Goal: Task Accomplishment & Management: Manage account settings

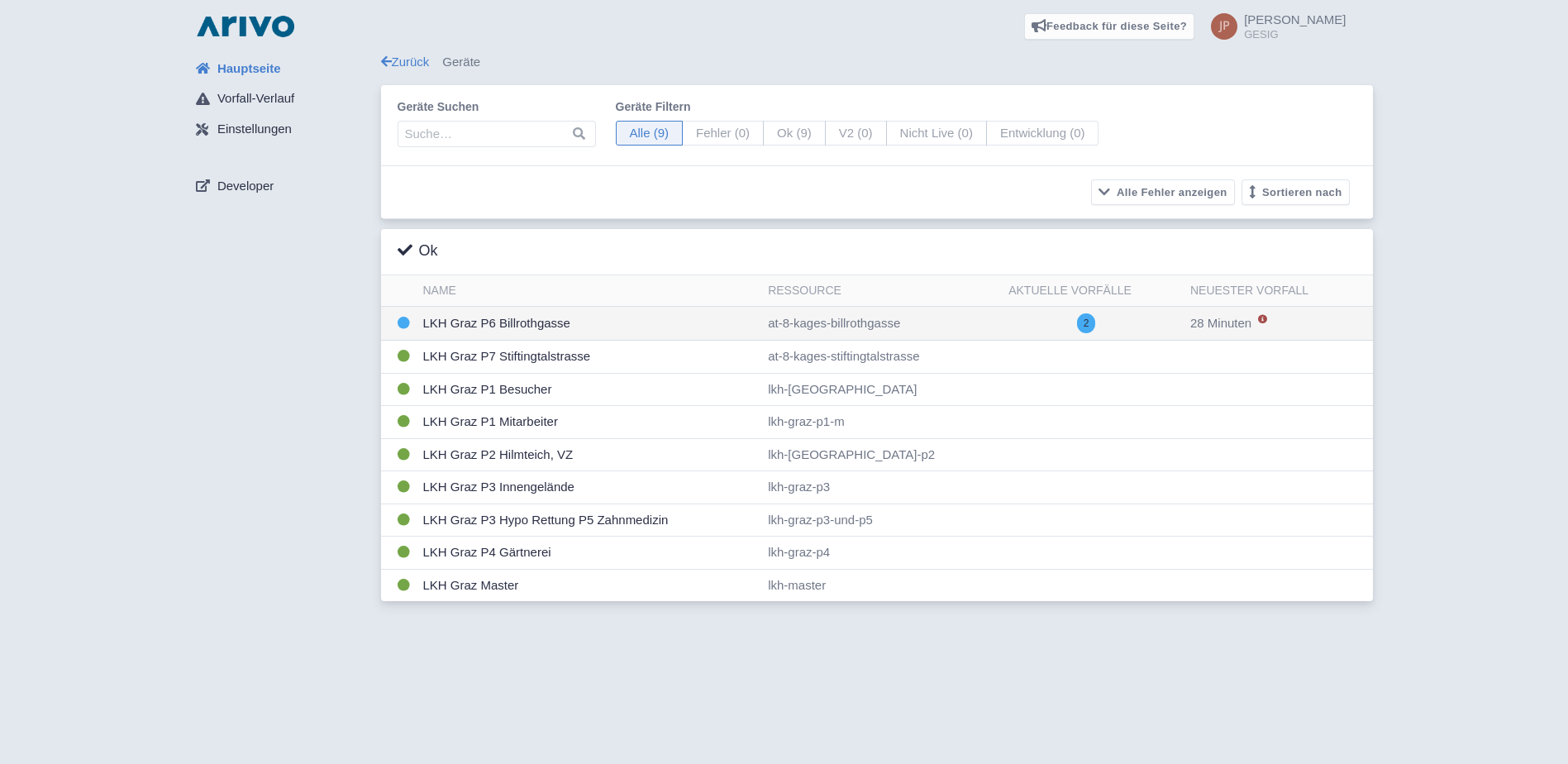
click at [485, 320] on td "LKH Graz P6 Billrothgasse" at bounding box center [589, 324] width 345 height 34
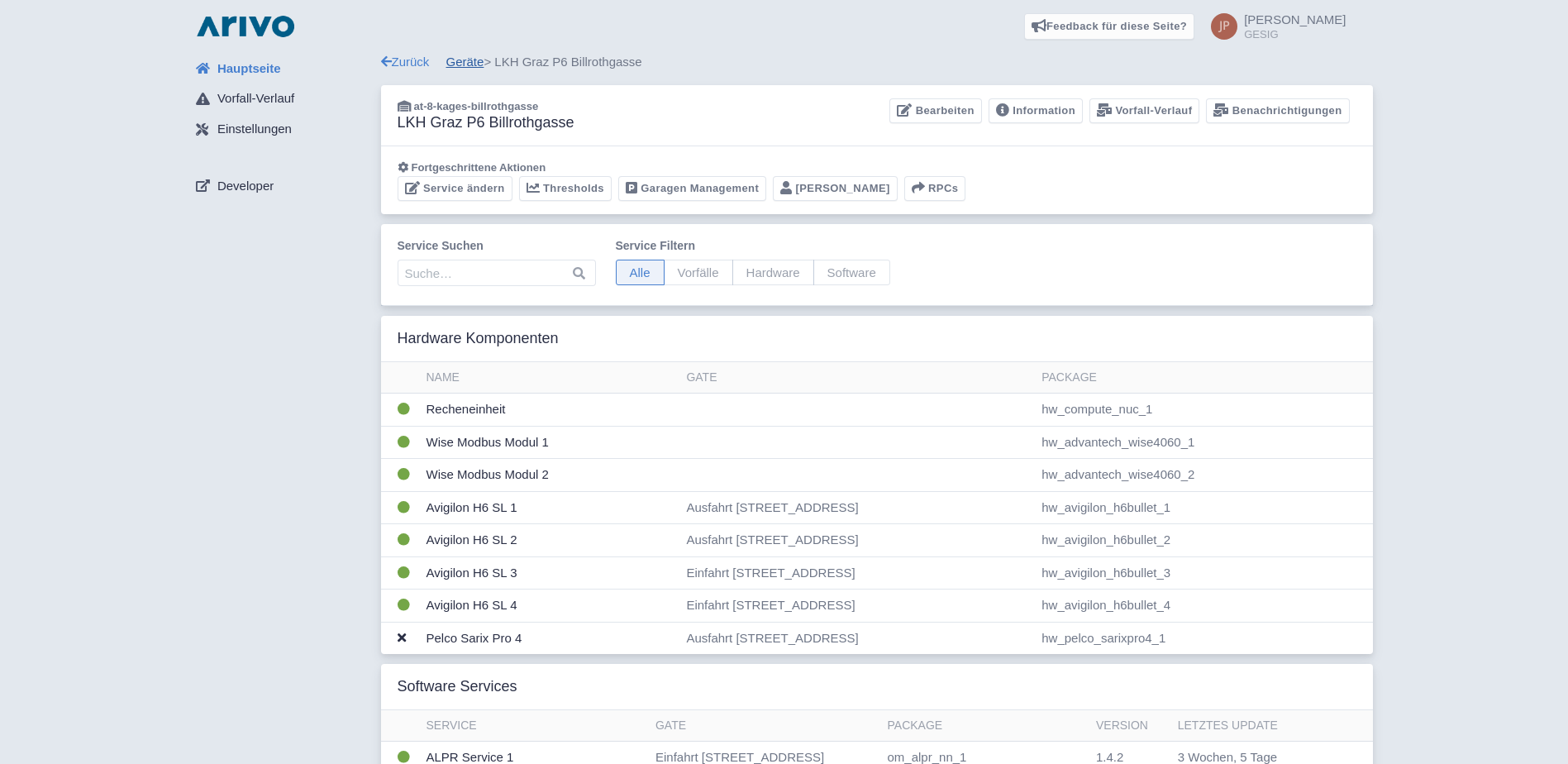
click at [478, 63] on link "Geräte" at bounding box center [465, 61] width 38 height 14
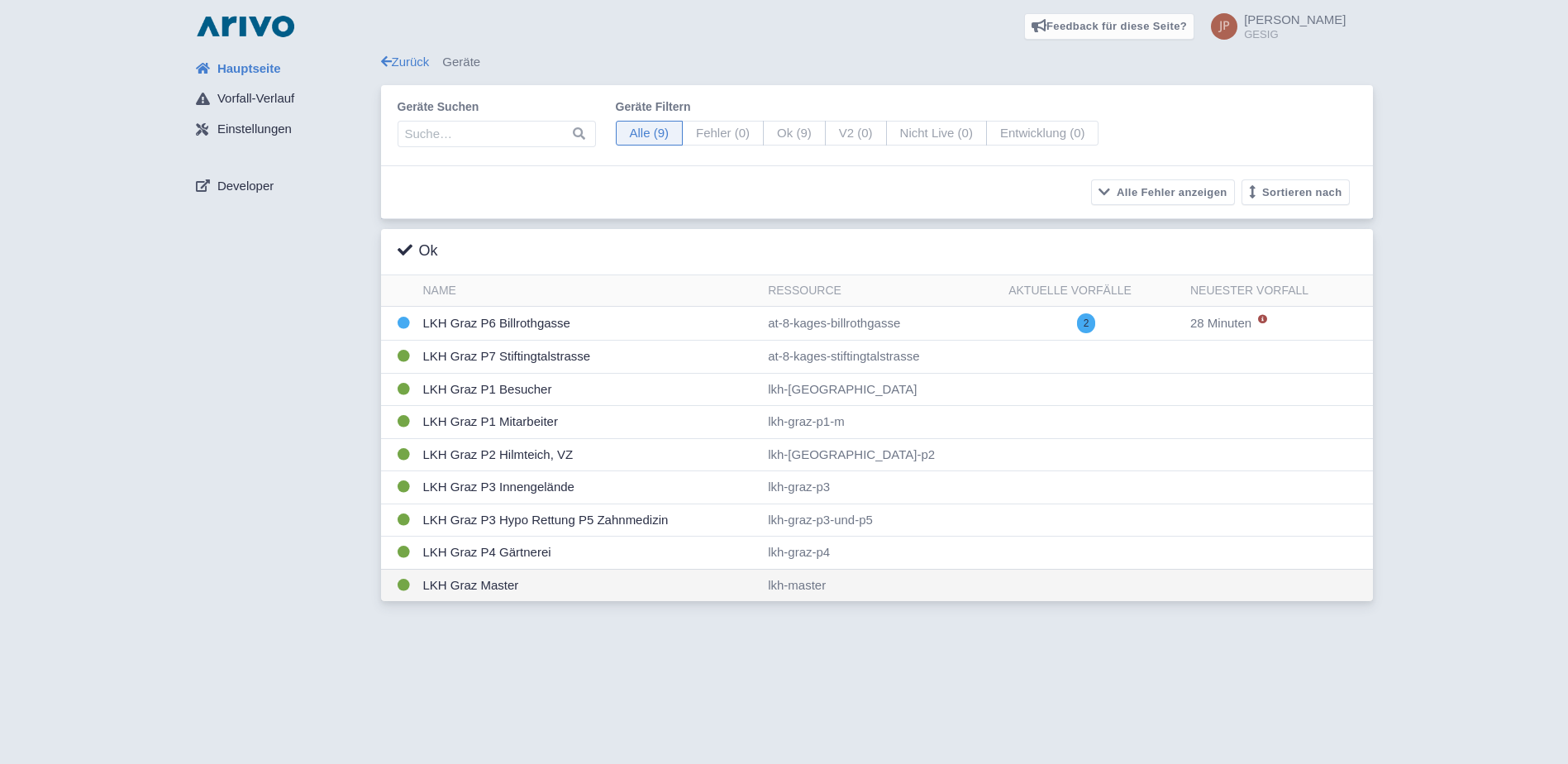
click at [493, 586] on td "LKH Graz Master" at bounding box center [589, 585] width 345 height 32
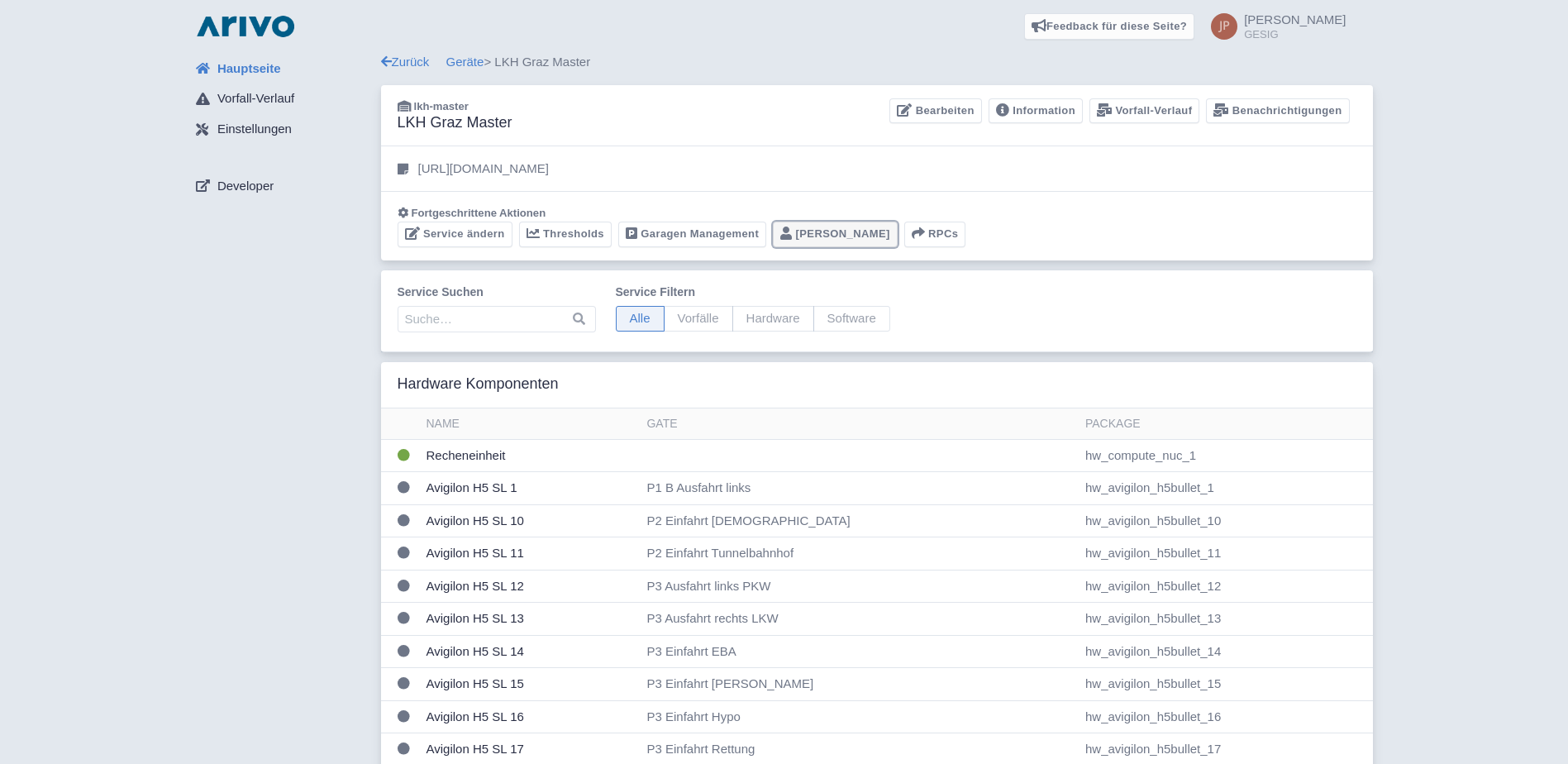
click at [807, 232] on link "[PERSON_NAME]" at bounding box center [835, 234] width 125 height 26
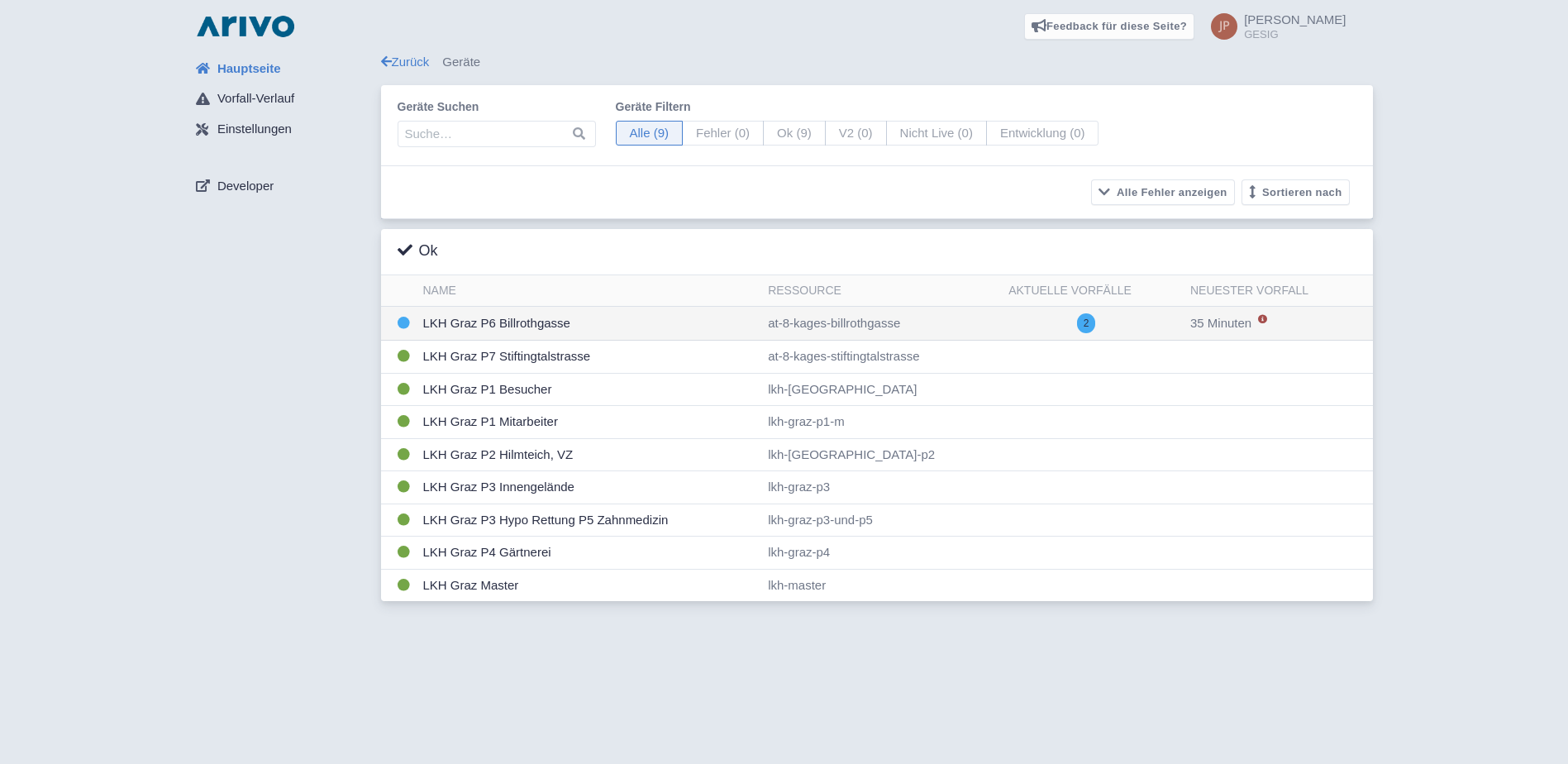
click at [537, 327] on td "LKH Graz P6 Billrothgasse" at bounding box center [589, 324] width 345 height 34
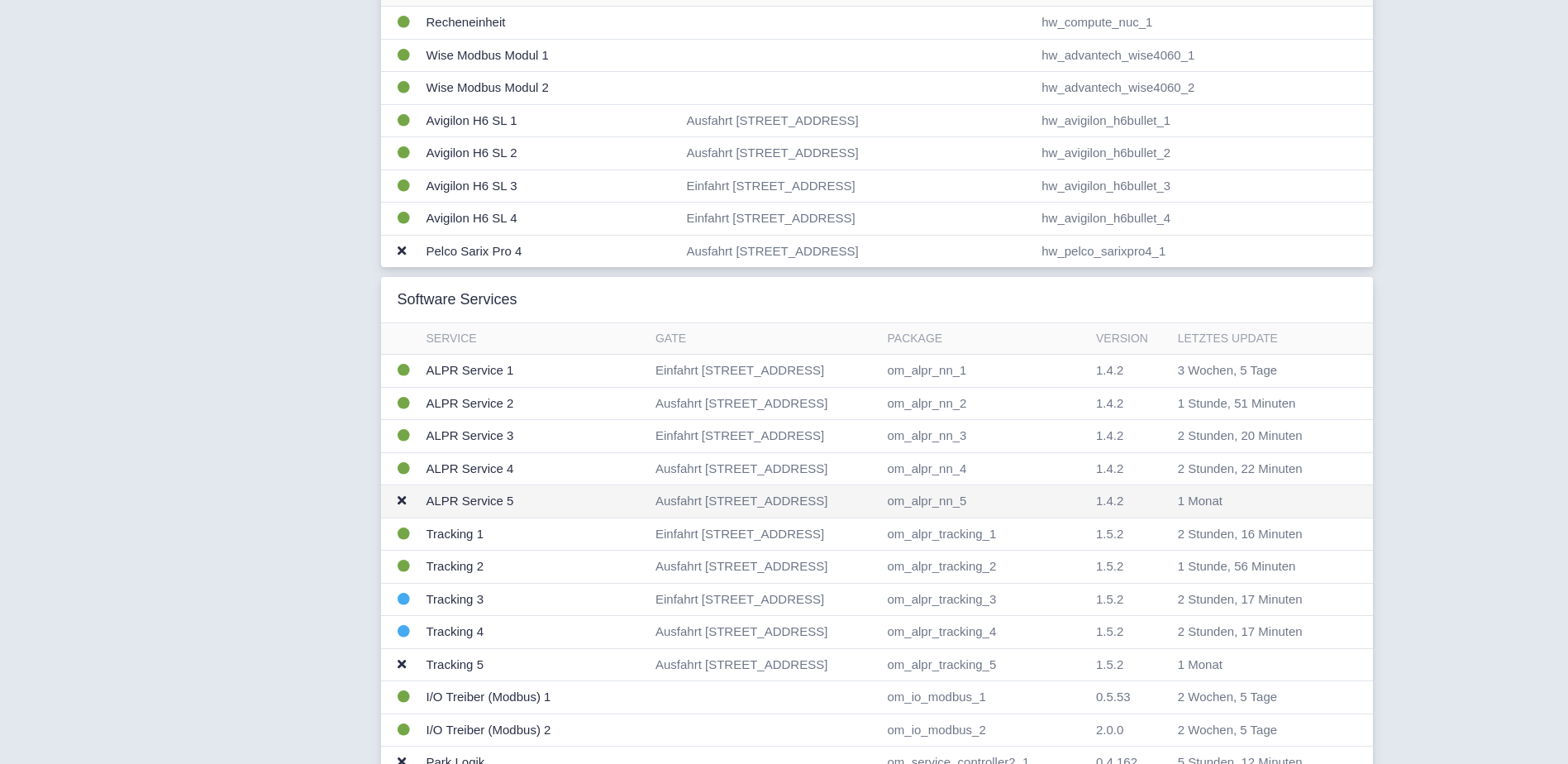
scroll to position [441, 0]
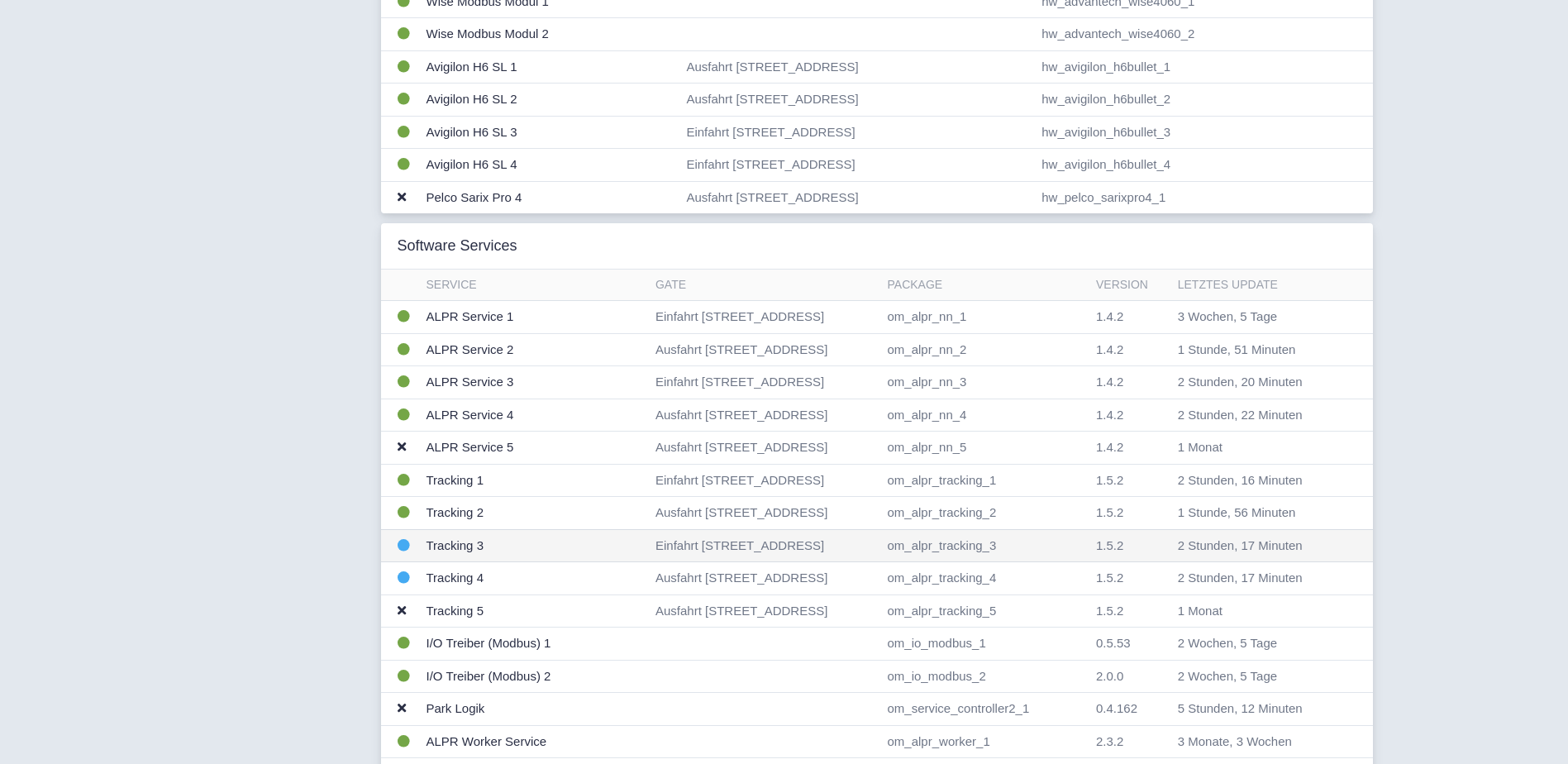
click at [448, 547] on td "Tracking 3" at bounding box center [534, 545] width 229 height 33
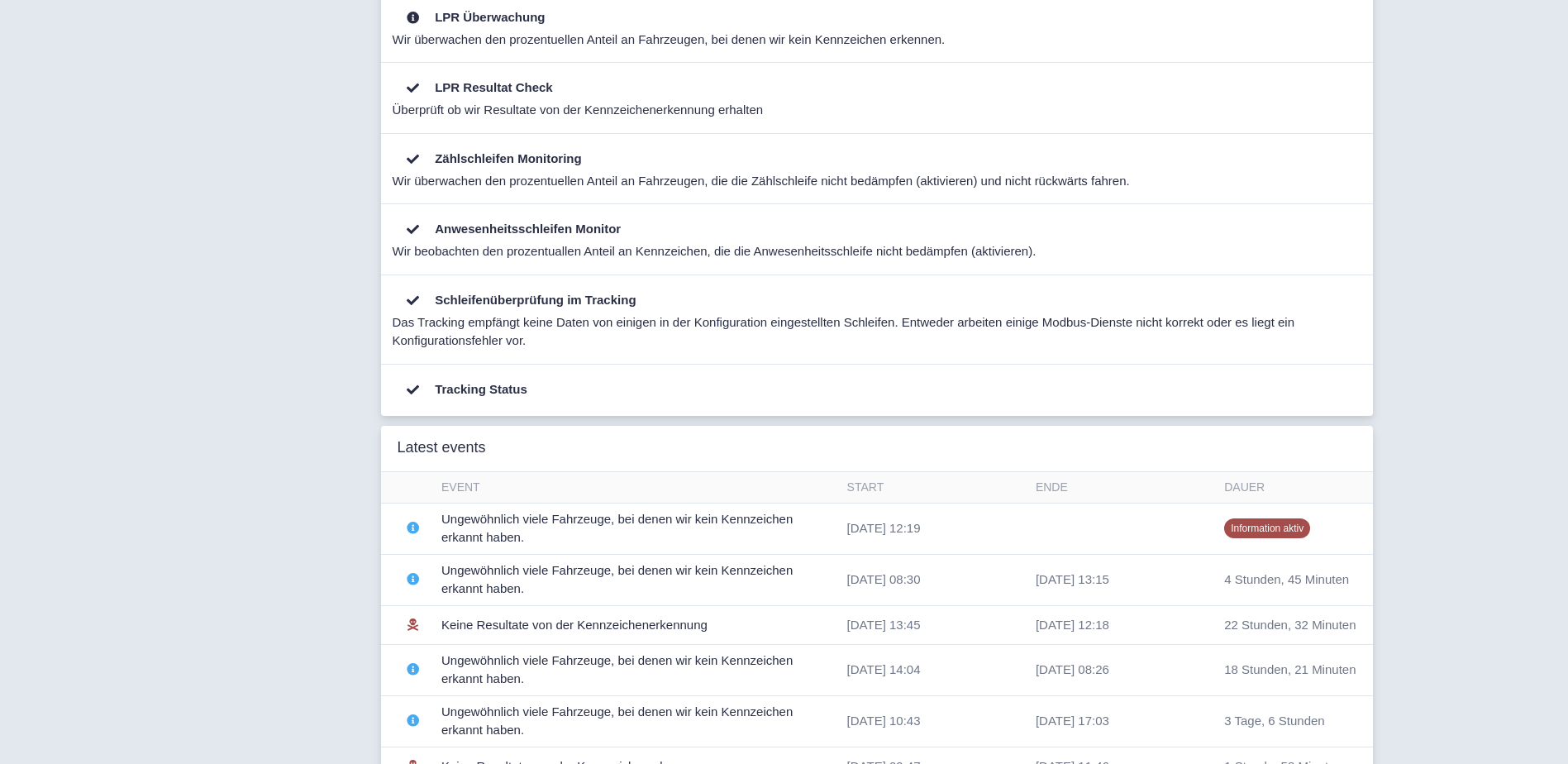
scroll to position [717, 0]
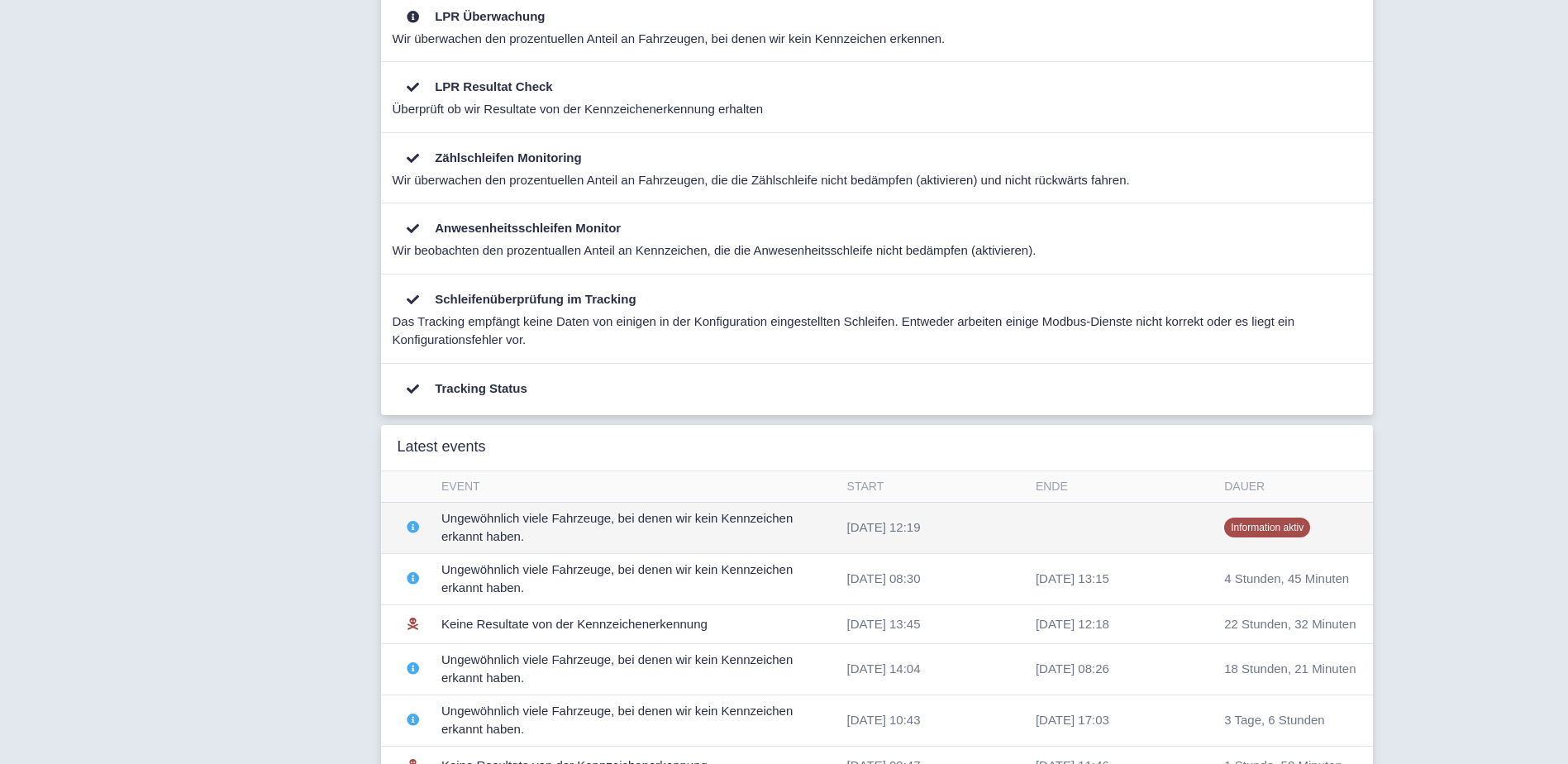
click at [515, 517] on td "Ungewöhnlich viele Fahrzeuge, bei denen wir kein Kennzeichen erkannt haben." at bounding box center [637, 528] width 406 height 52
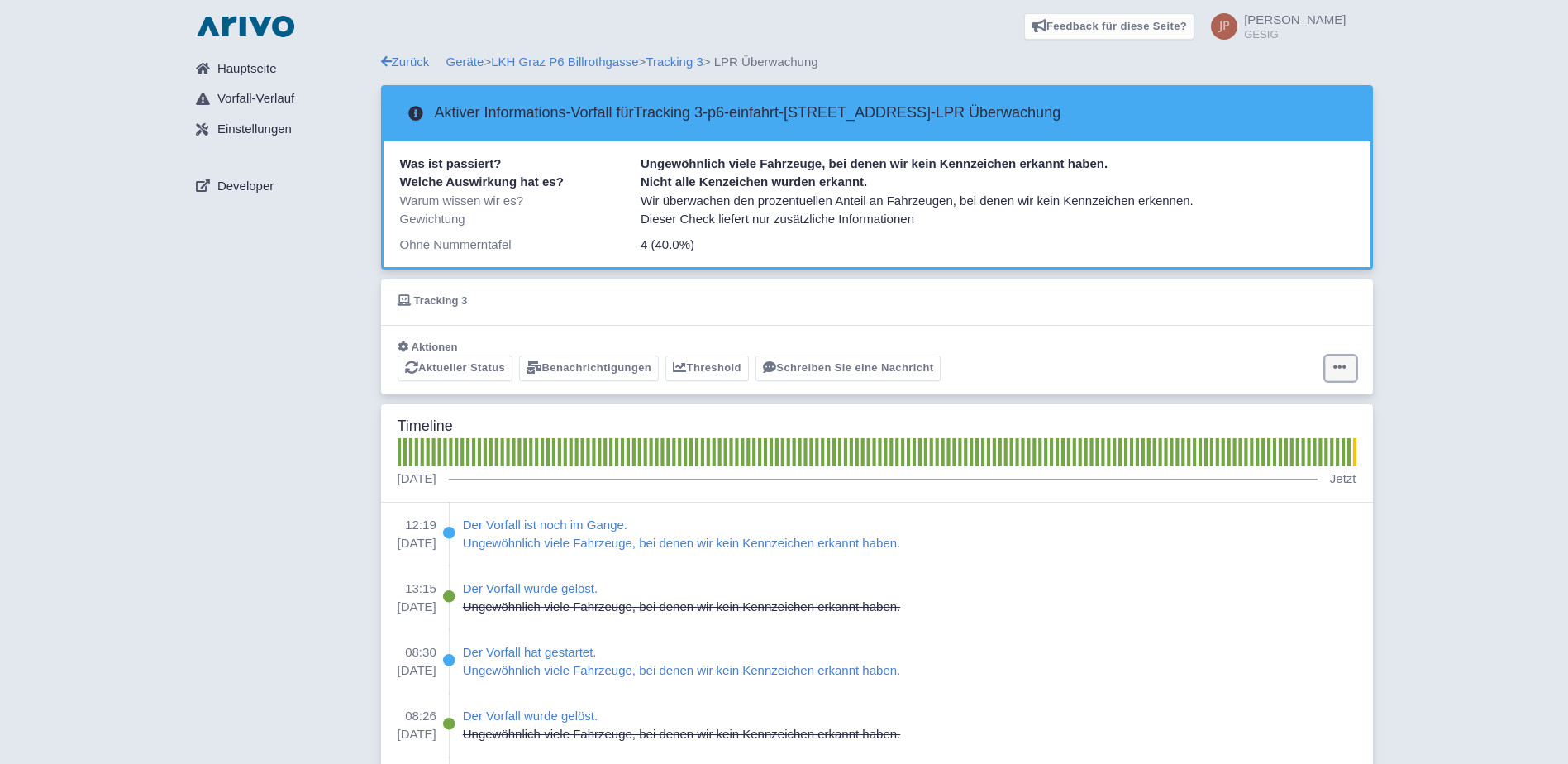
click at [1343, 366] on icon at bounding box center [1339, 367] width 13 height 13
click at [1269, 435] on button "Alarm zurücksetzen" at bounding box center [1275, 433] width 165 height 26
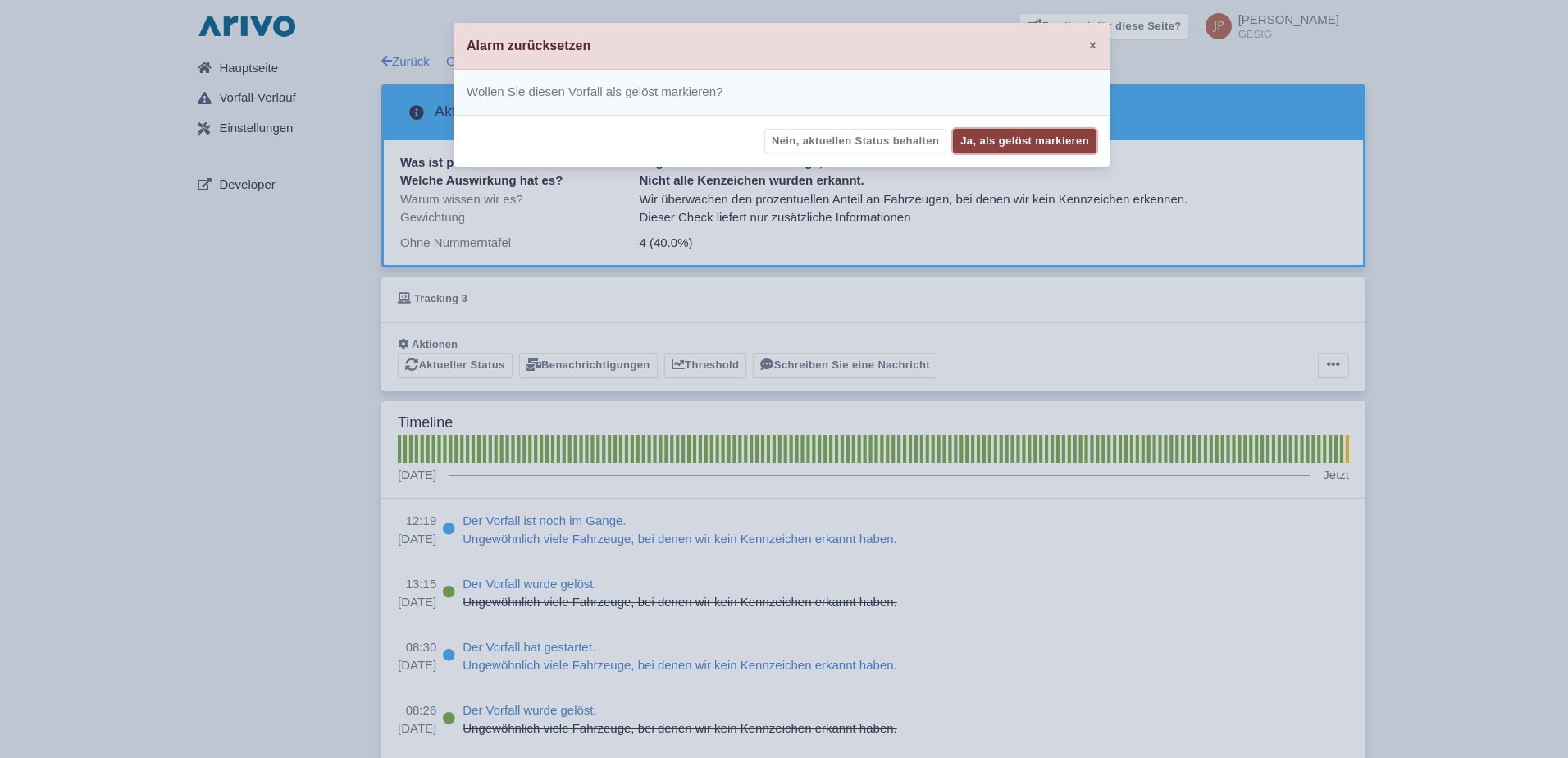
click at [1028, 136] on button "Ja, als gelöst markieren" at bounding box center [1024, 141] width 144 height 26
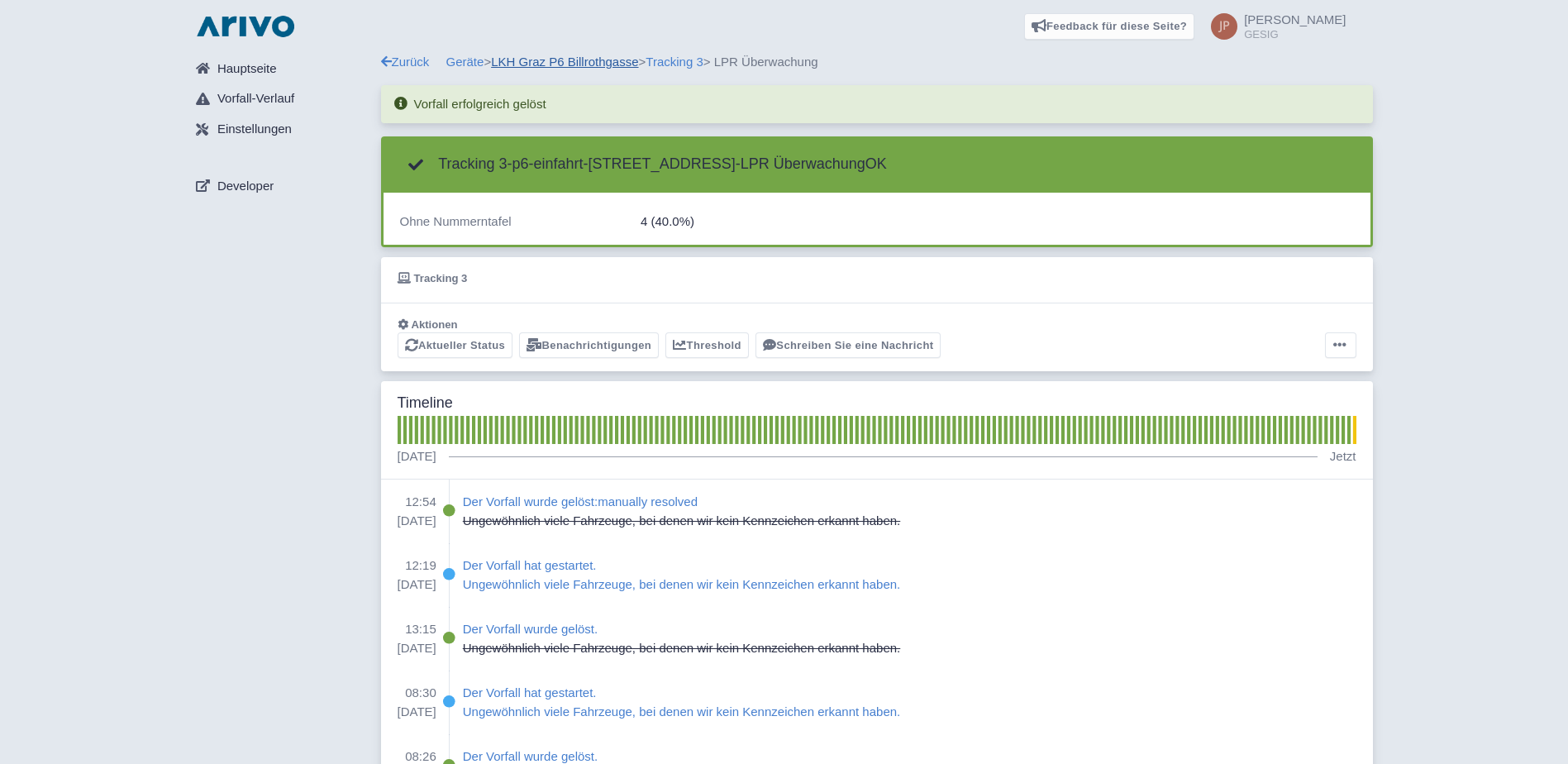
click at [572, 62] on link "LKH Graz P6 Billrothgasse" at bounding box center [564, 61] width 147 height 14
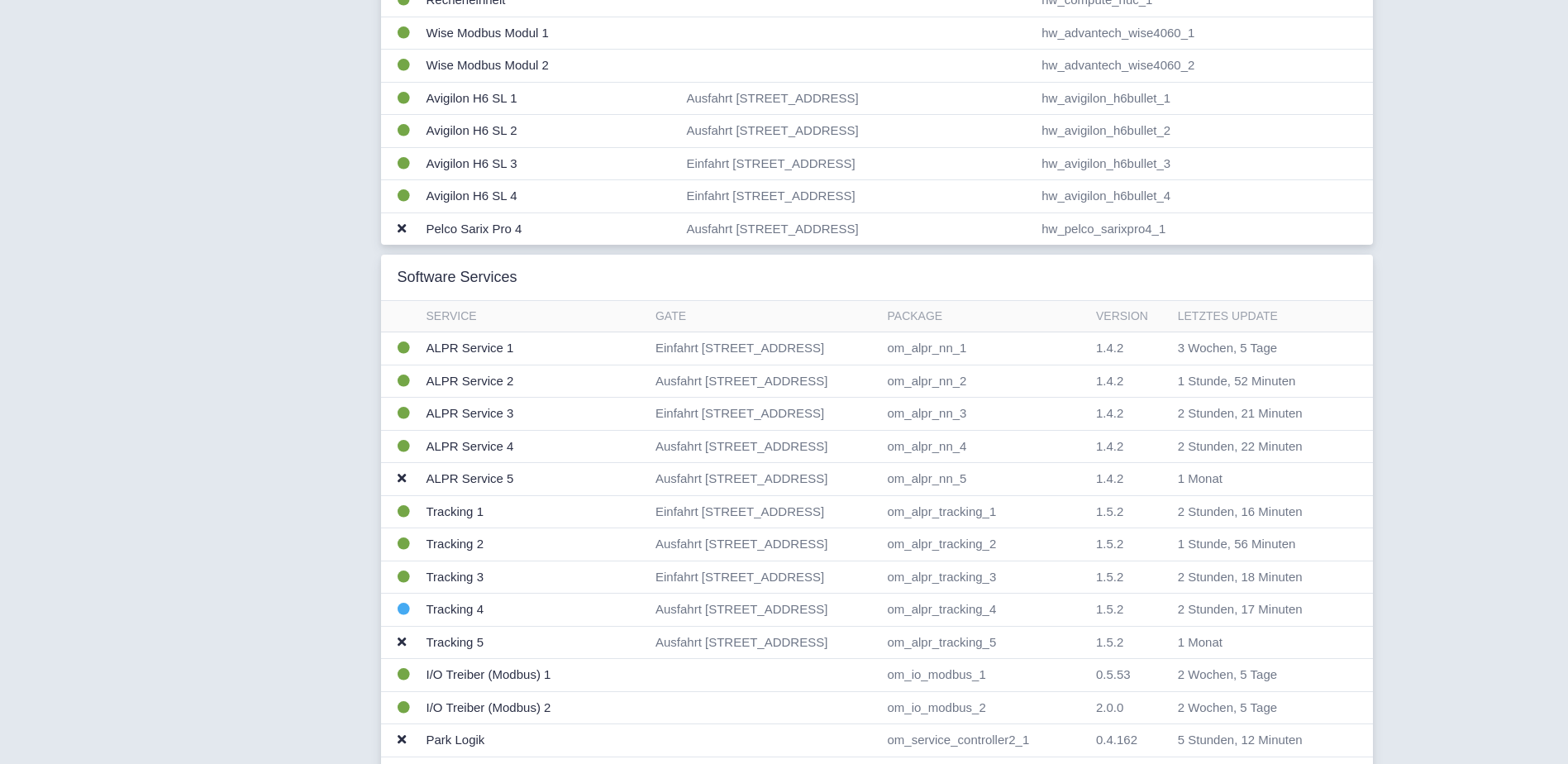
scroll to position [441, 0]
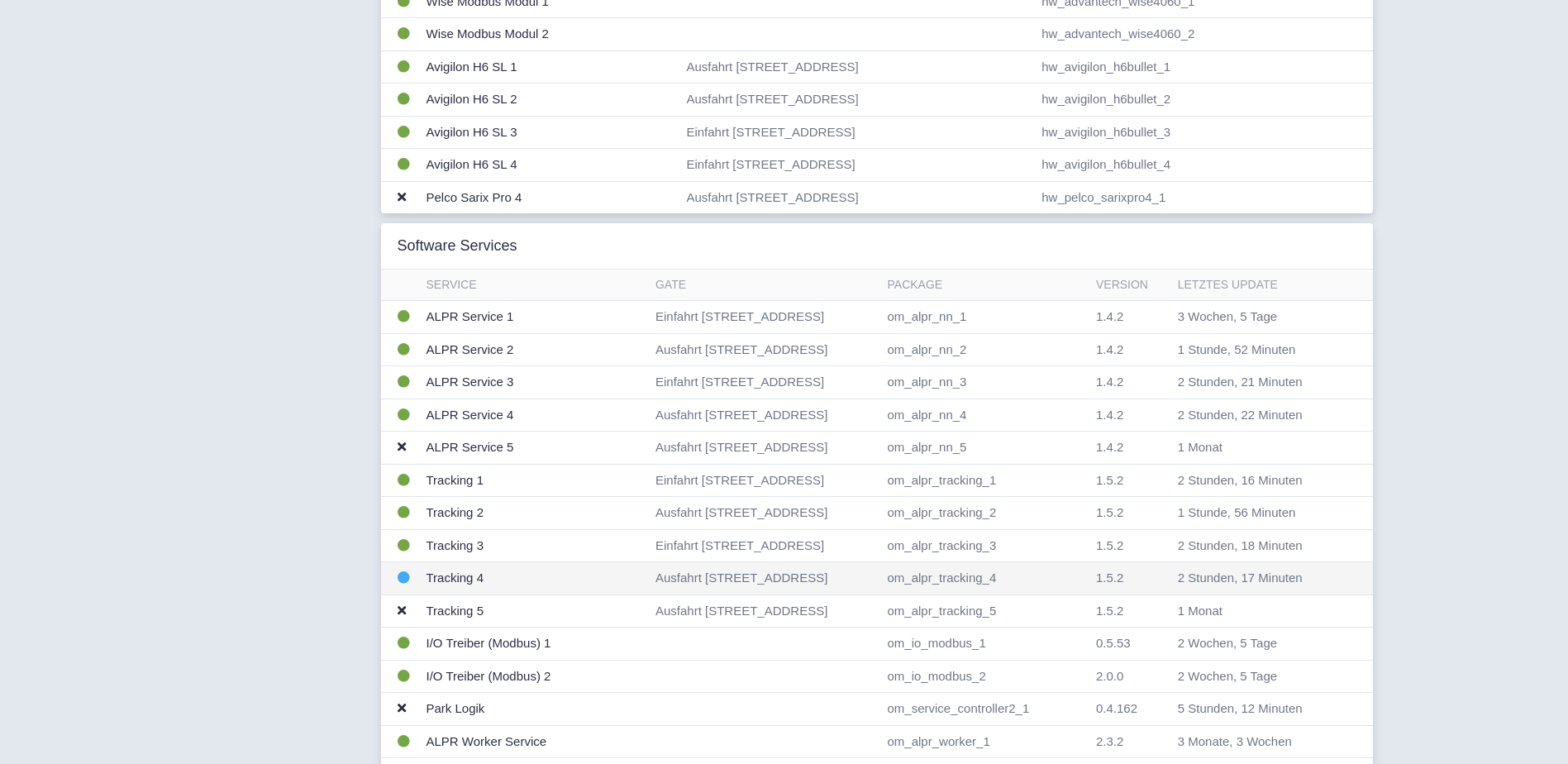
click at [452, 575] on td "Tracking 4" at bounding box center [534, 578] width 229 height 33
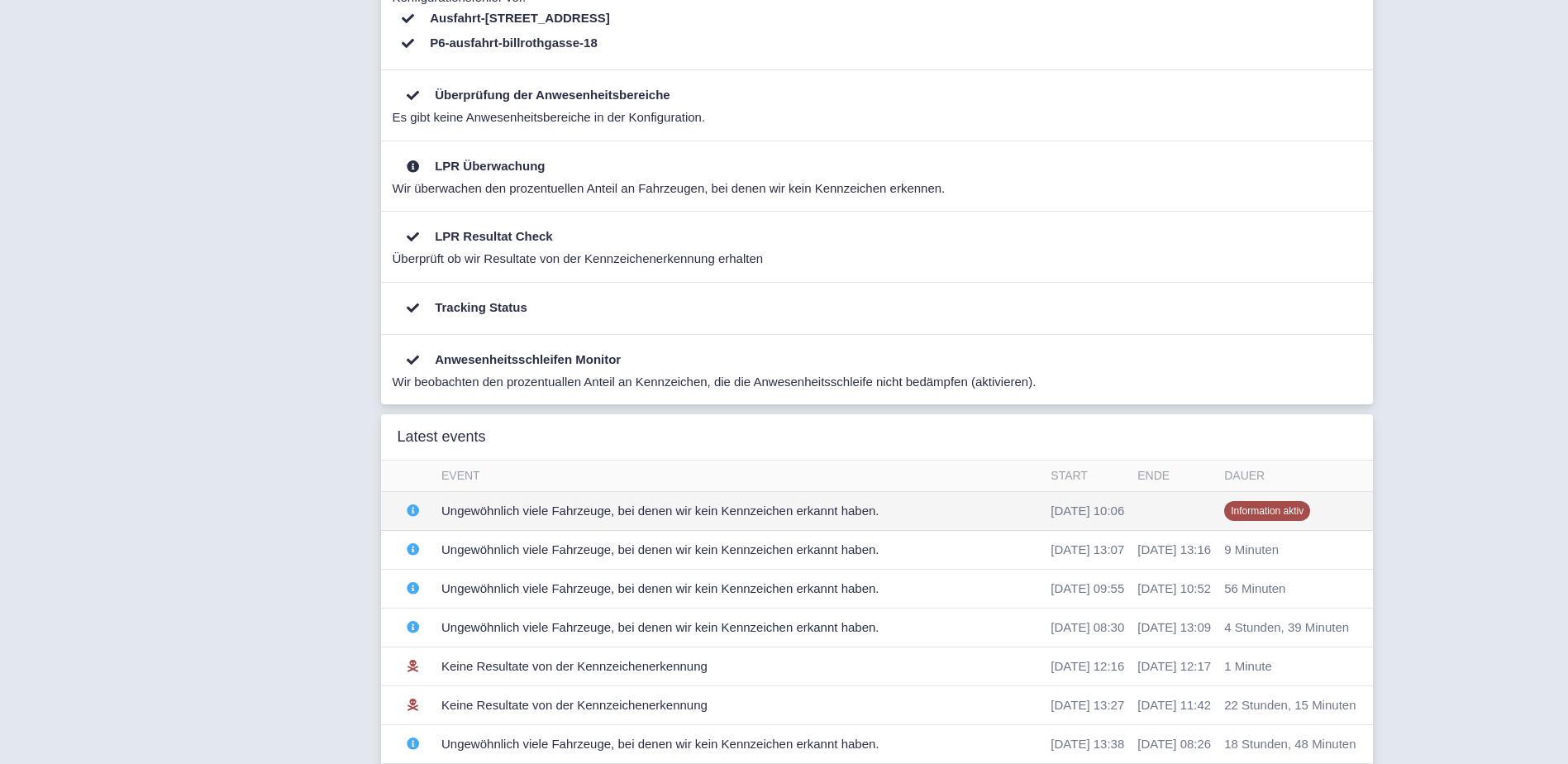
scroll to position [662, 0]
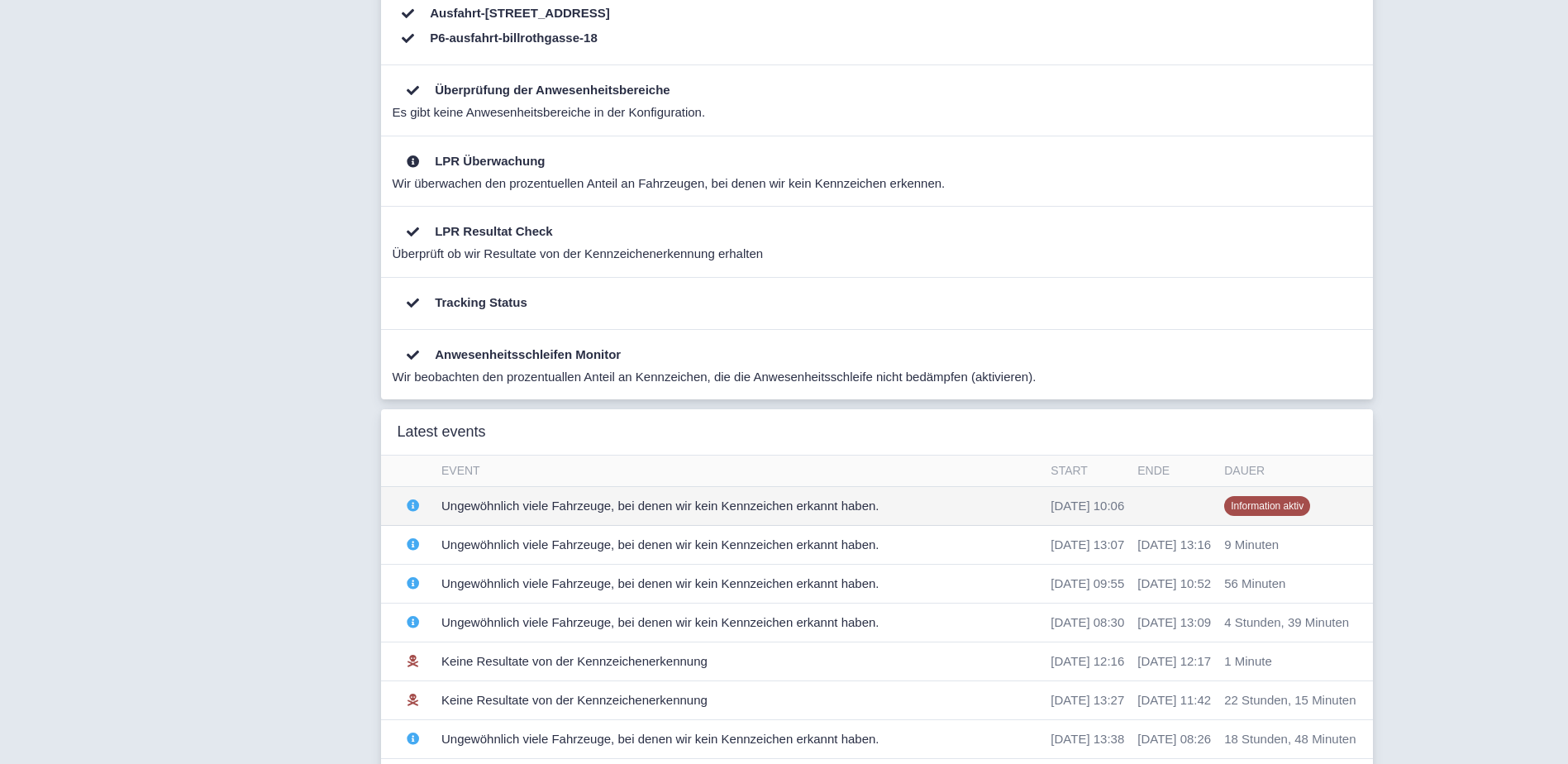
click at [537, 506] on td "Ungewöhnlich viele Fahrzeuge, bei denen wir kein Kennzeichen erkannt haben." at bounding box center [739, 507] width 609 height 39
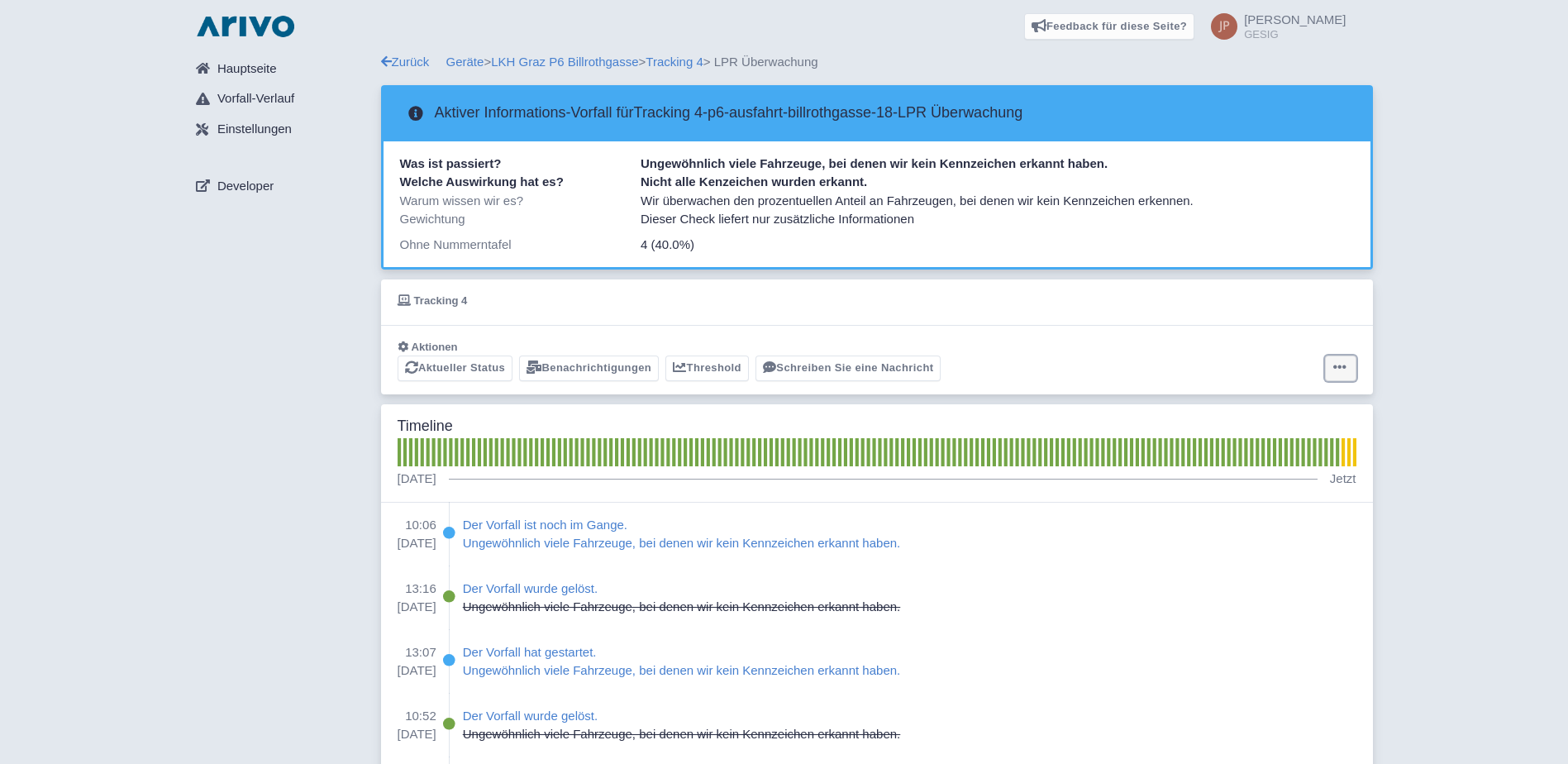
click at [1340, 368] on icon at bounding box center [1339, 367] width 13 height 13
click at [1268, 431] on button "Alarm zurücksetzen" at bounding box center [1275, 433] width 165 height 26
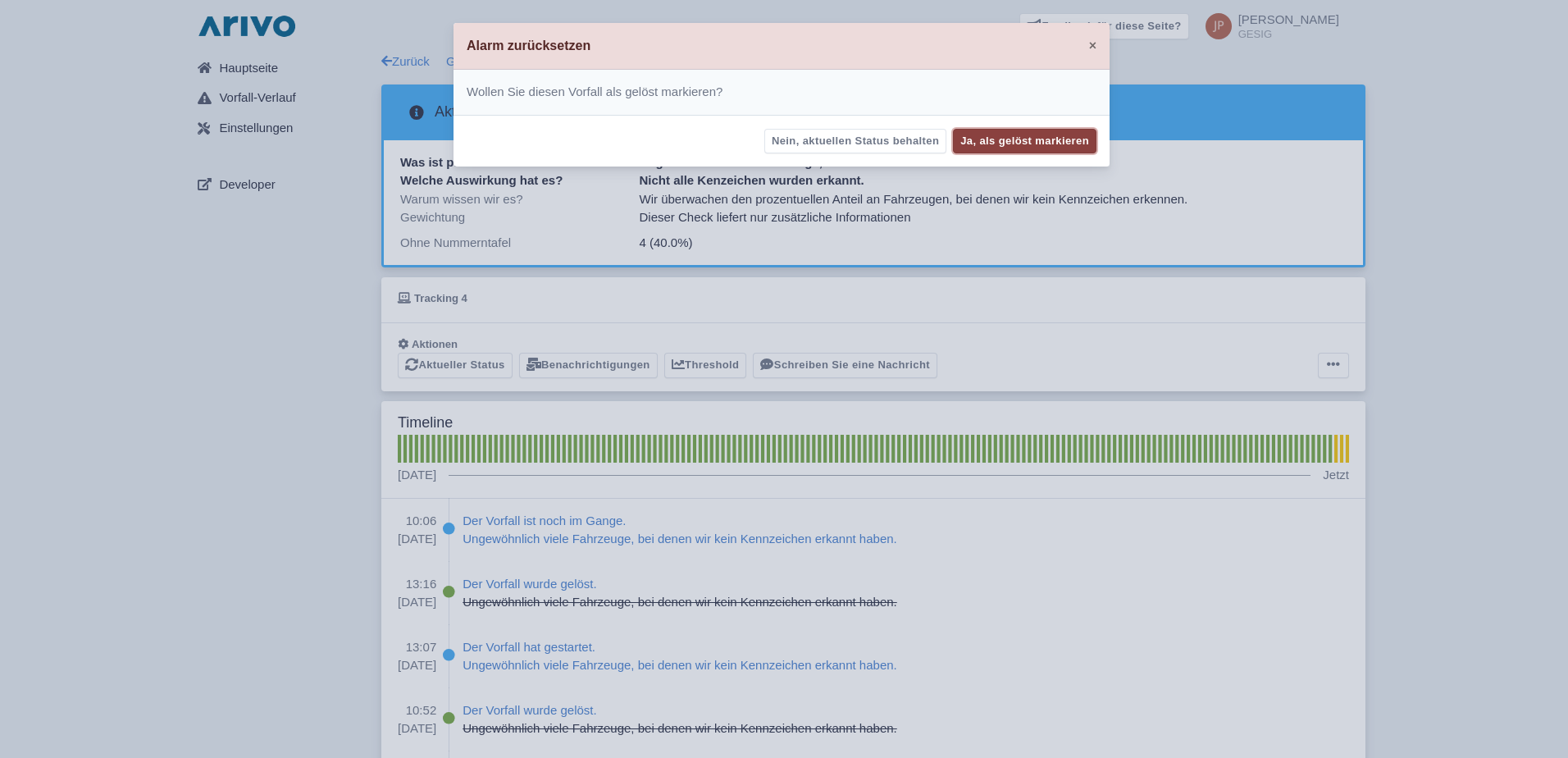
click at [1040, 140] on button "Ja, als gelöst markieren" at bounding box center [1024, 141] width 144 height 26
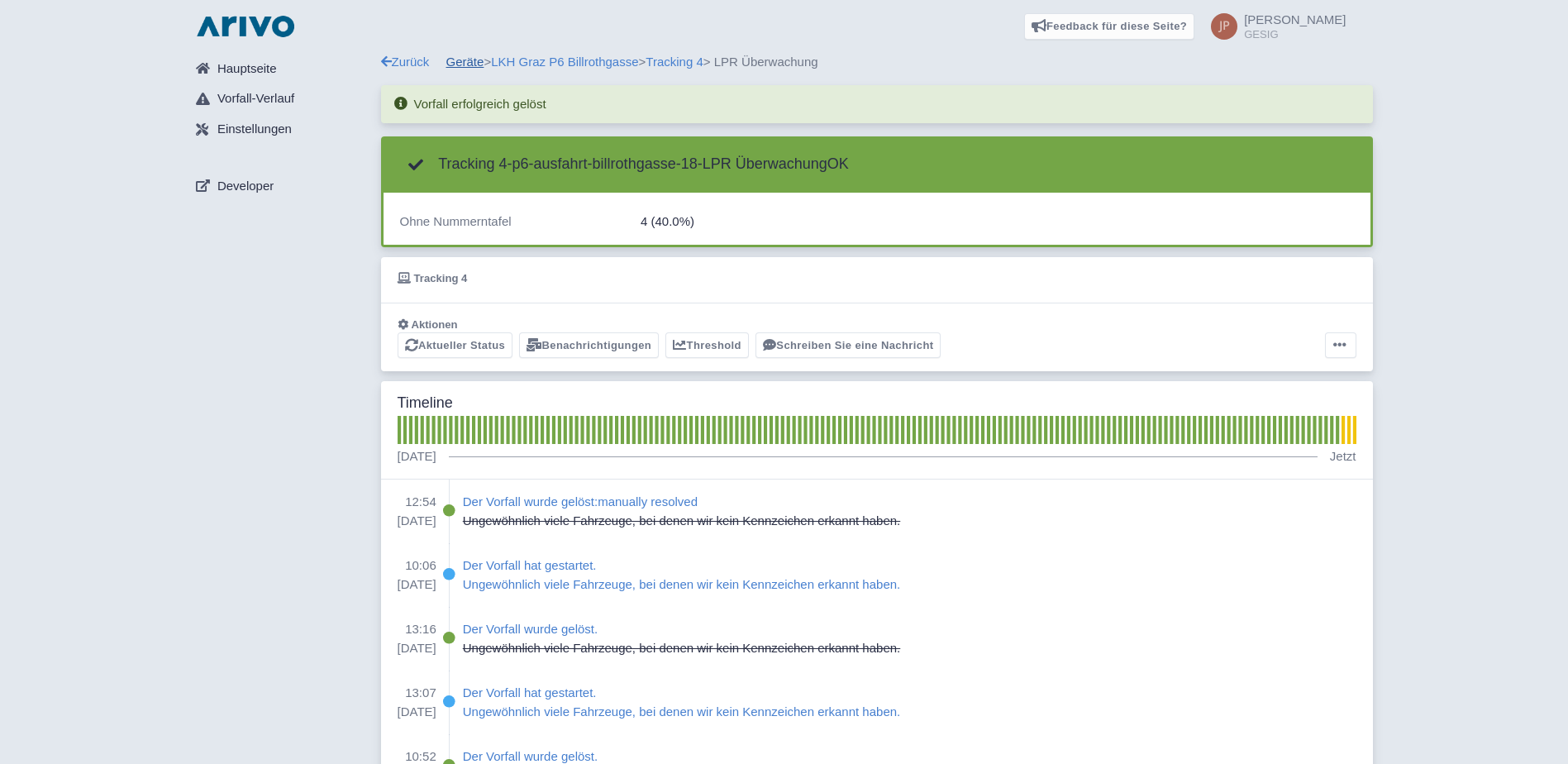
click at [465, 64] on link "Geräte" at bounding box center [465, 61] width 38 height 14
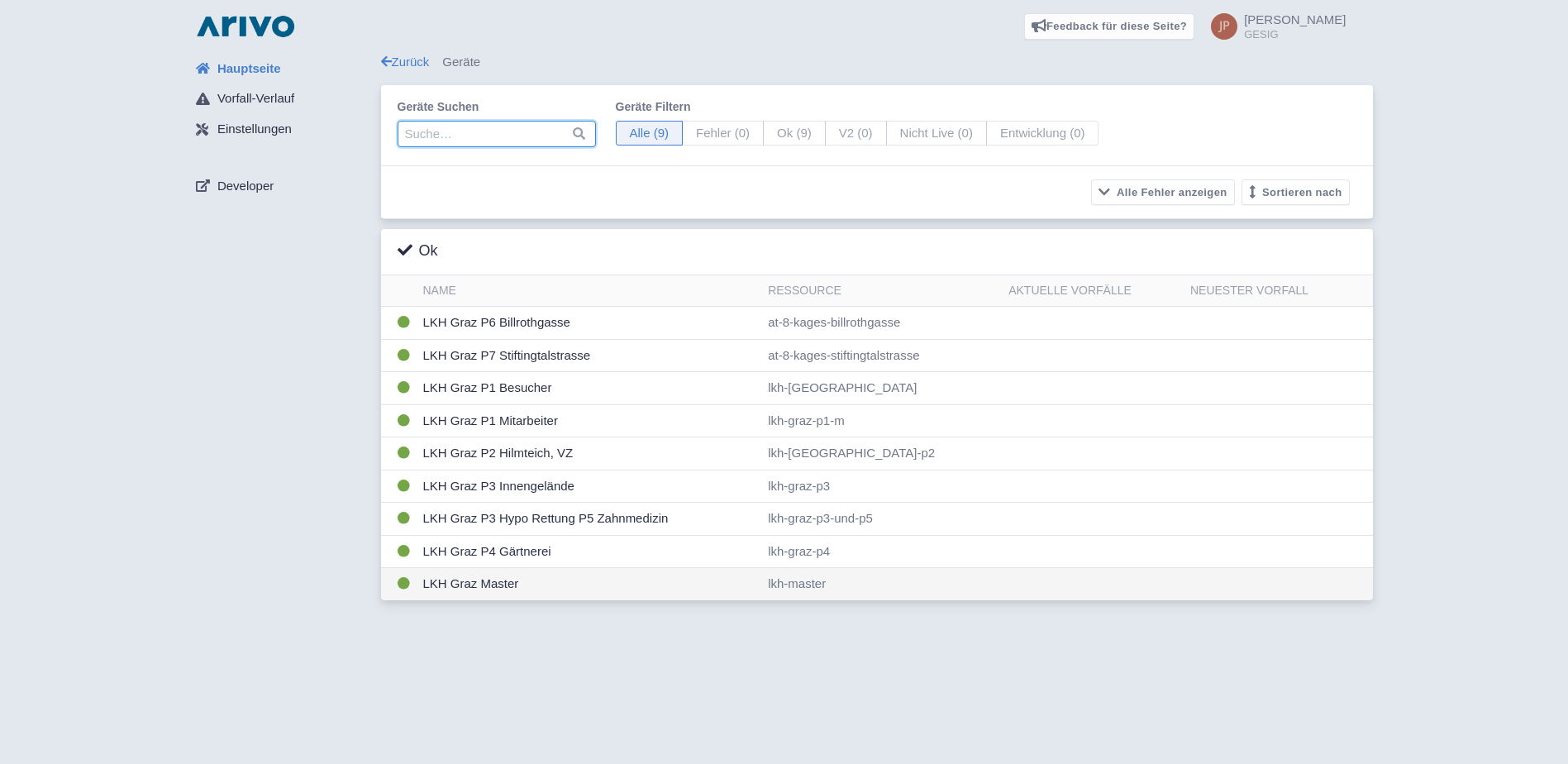
click at [467, 582] on td "LKH Graz Master" at bounding box center [589, 584] width 345 height 32
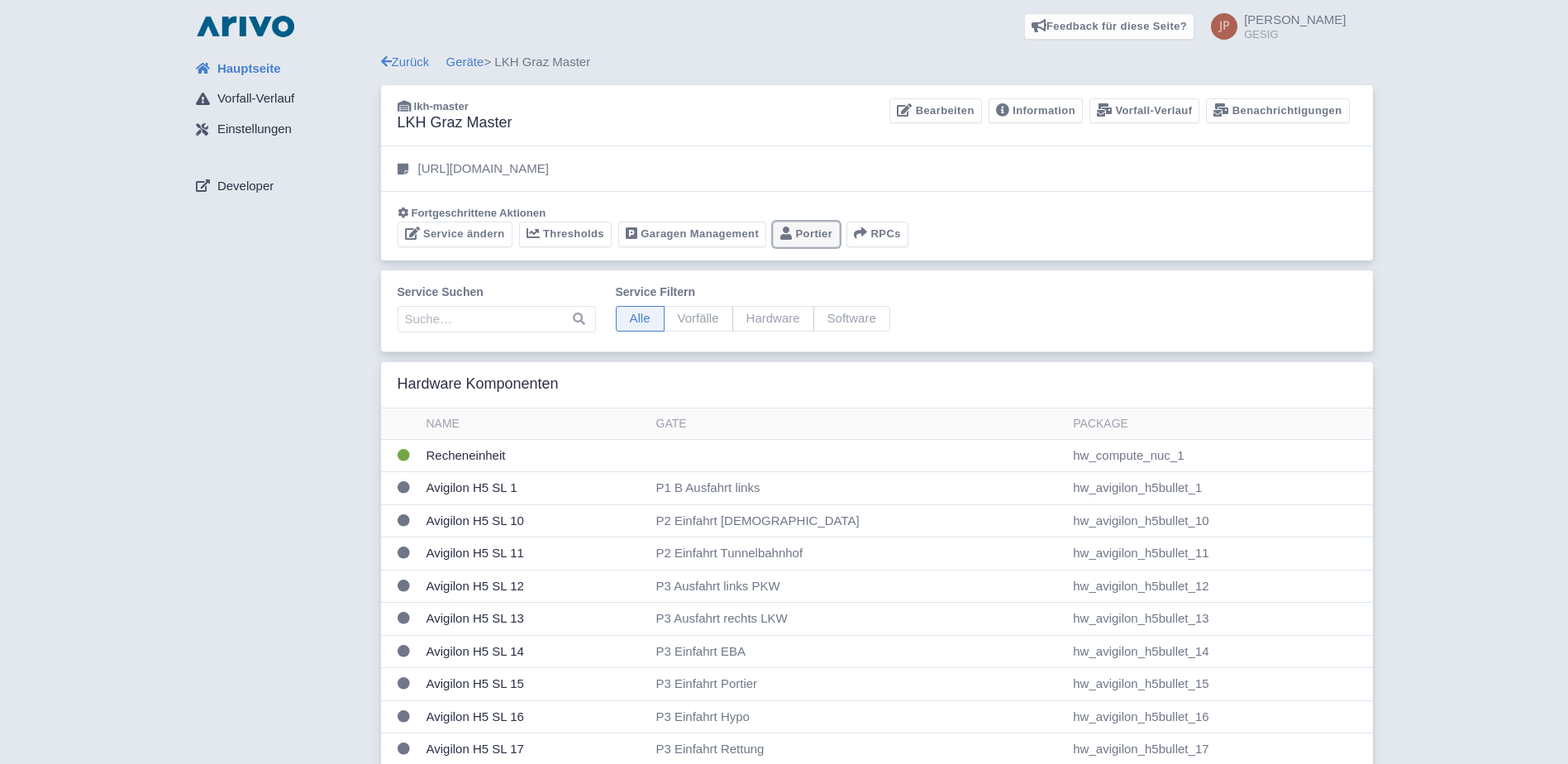
click at [798, 237] on link "Portier" at bounding box center [805, 234] width 67 height 26
